Goal: Task Accomplishment & Management: Manage account settings

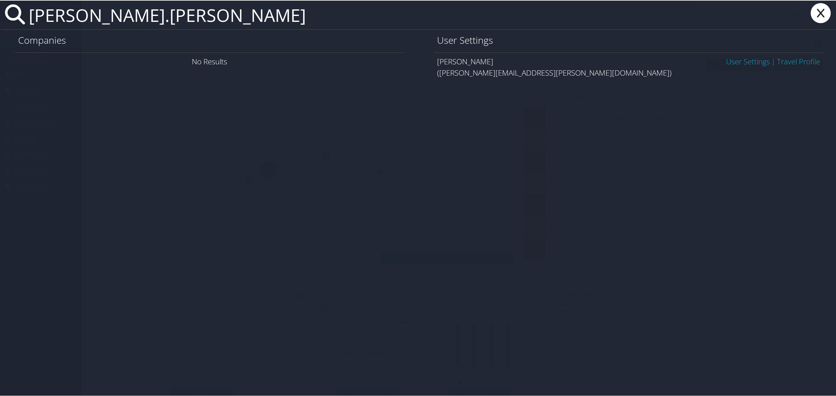
type input "ruth.curran"
click at [738, 59] on link "User Settings" at bounding box center [748, 61] width 44 height 10
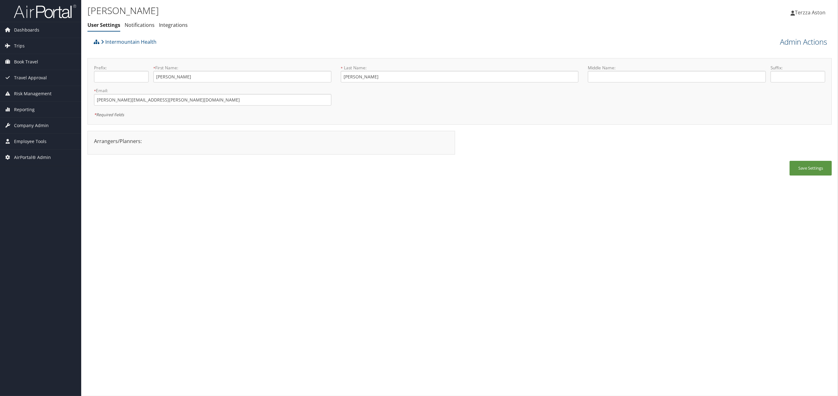
click at [809, 41] on link "Admin Actions" at bounding box center [803, 42] width 47 height 11
click at [768, 78] on link "User Technology Settings" at bounding box center [786, 74] width 82 height 11
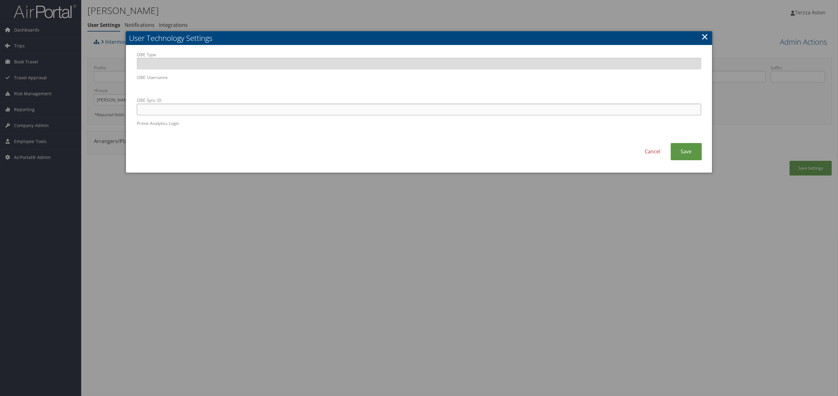
click at [245, 108] on input "OBE Sync ID" at bounding box center [419, 110] width 564 height 12
paste input "ruth.curran@selecthealth.org"
type input "ruth.curran@selecthealth.org"
click at [685, 146] on link "Save" at bounding box center [686, 151] width 31 height 17
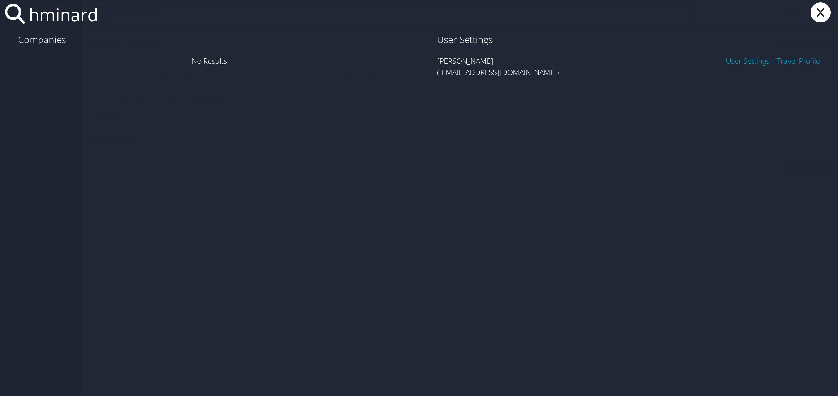
type input "hminard"
click at [745, 59] on link "User Settings" at bounding box center [748, 61] width 44 height 10
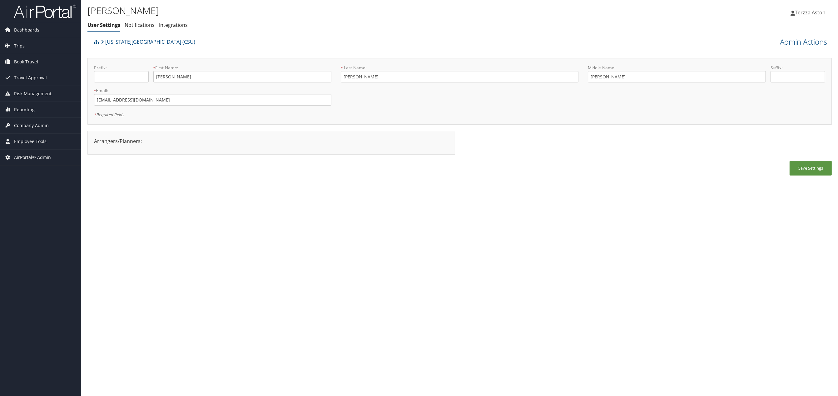
click at [23, 125] on span "Company Admin" at bounding box center [31, 126] width 35 height 16
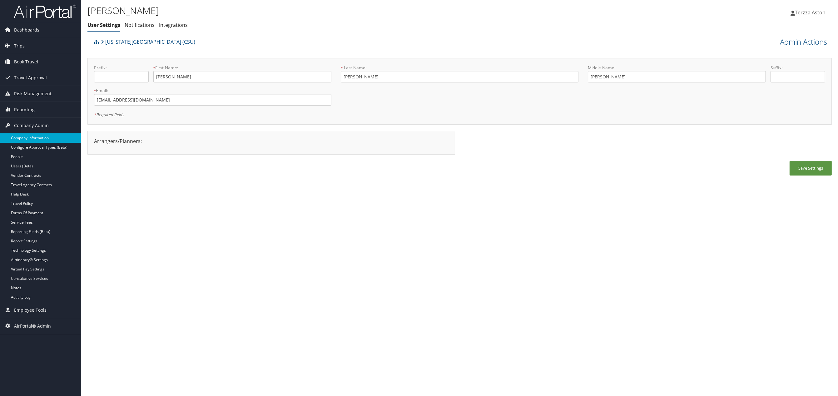
click at [28, 136] on link "Company Information" at bounding box center [40, 137] width 81 height 9
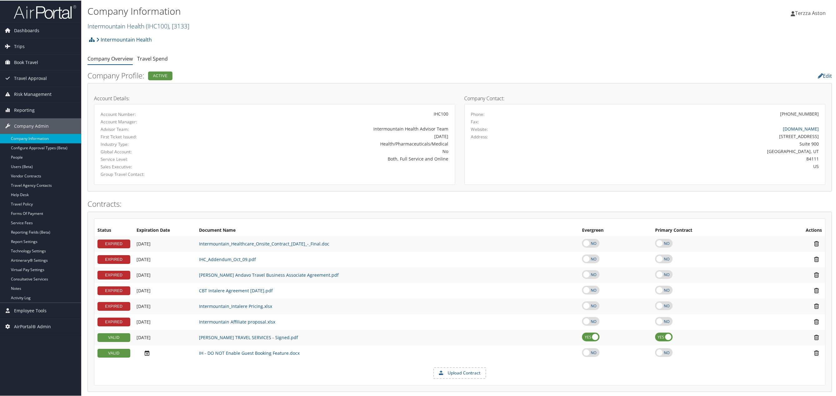
click at [114, 25] on link "Intermountain Health ( IHC100 ) , [ 3133 ]" at bounding box center [139, 25] width 102 height 8
click at [112, 38] on input "search" at bounding box center [129, 37] width 82 height 12
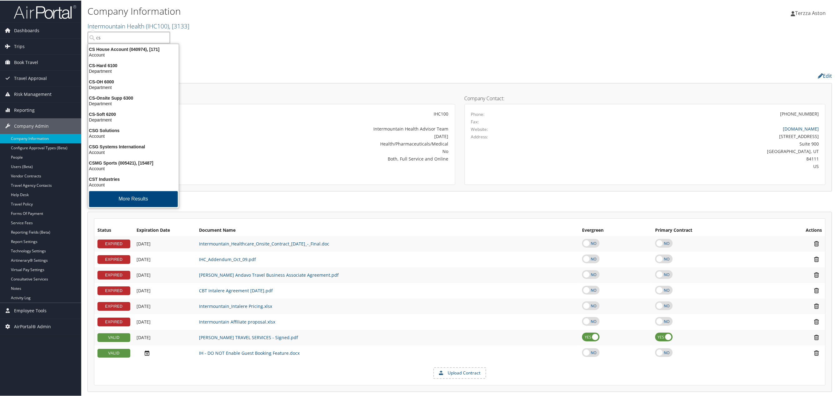
type input "csu"
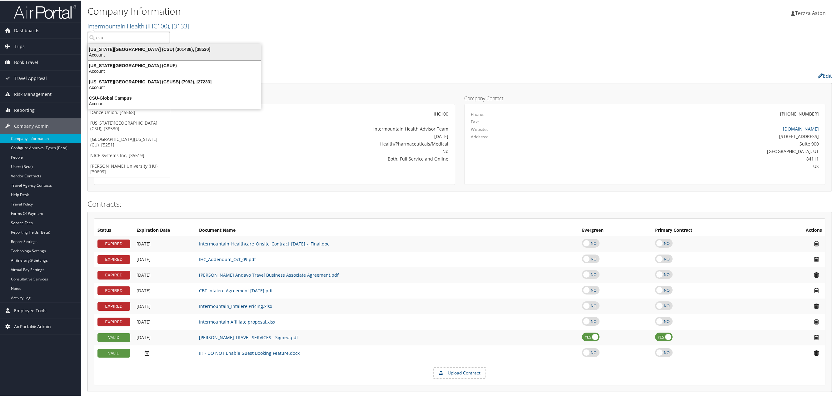
click at [125, 49] on div "California State University (CSU) (301438), [38530]" at bounding box center [174, 49] width 180 height 6
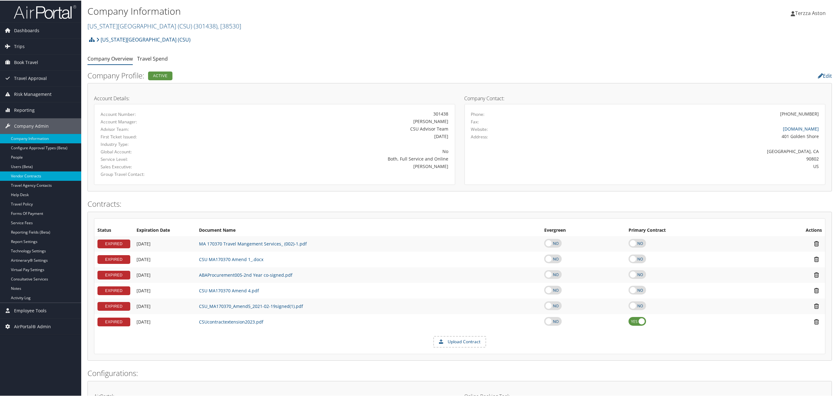
click at [31, 173] on link "Vendor Contracts" at bounding box center [40, 175] width 81 height 9
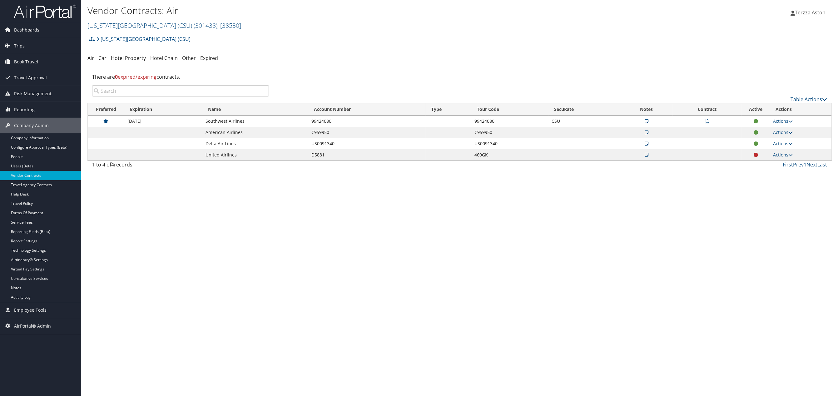
click at [101, 60] on link "Car" at bounding box center [102, 58] width 8 height 7
